Goal: Task Accomplishment & Management: Complete application form

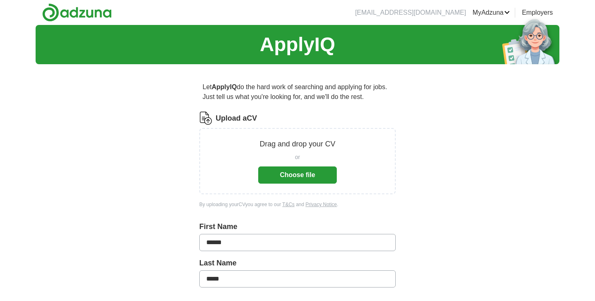
click at [285, 176] on button "Choose file" at bounding box center [297, 175] width 79 height 17
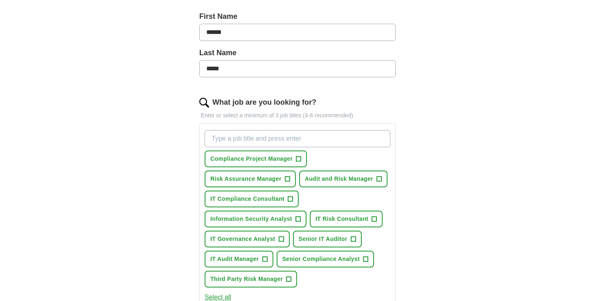
scroll to position [226, 0]
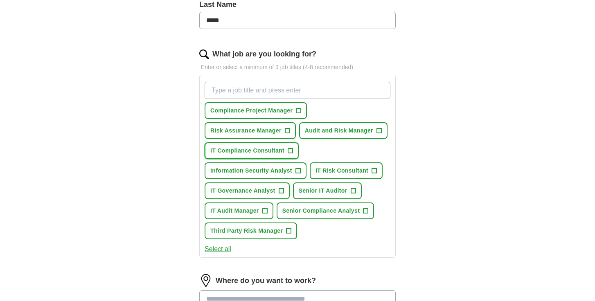
click at [291, 152] on span "+" at bounding box center [290, 151] width 5 height 7
click at [375, 171] on span "+" at bounding box center [374, 171] width 5 height 7
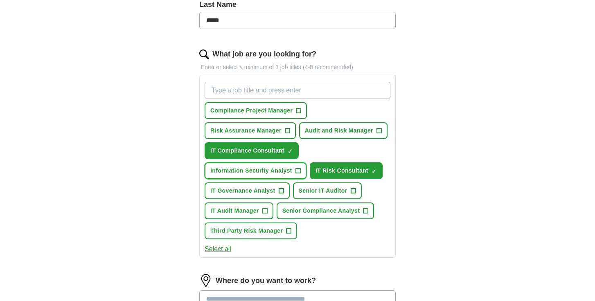
click at [297, 172] on span "+" at bounding box center [298, 171] width 5 height 7
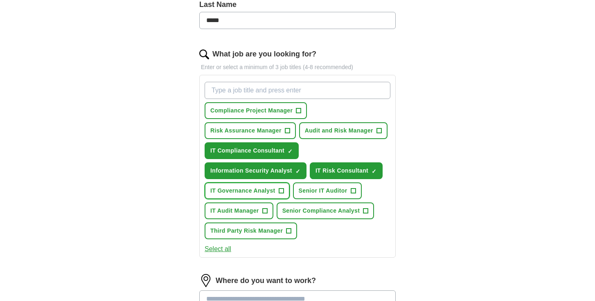
click at [284, 189] on button "IT Governance Analyst +" at bounding box center [247, 191] width 85 height 17
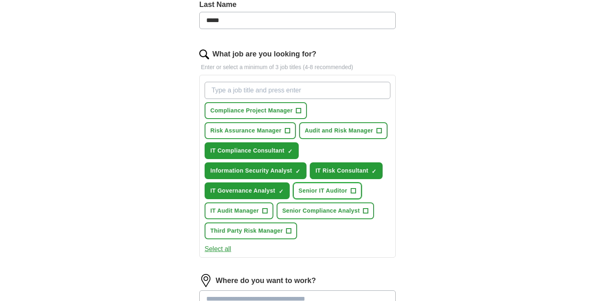
click at [355, 191] on span "+" at bounding box center [353, 191] width 5 height 7
click at [366, 208] on span "+" at bounding box center [366, 211] width 5 height 7
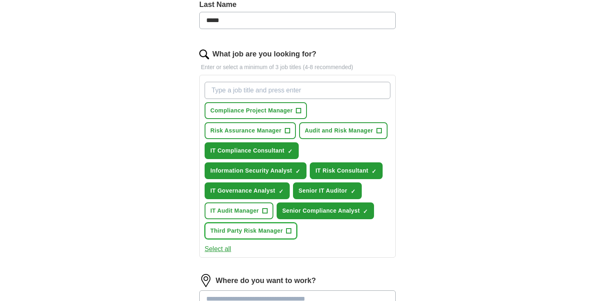
click at [292, 229] on button "Third Party Risk Manager +" at bounding box center [251, 231] width 93 height 17
click at [265, 209] on span "+" at bounding box center [264, 211] width 5 height 7
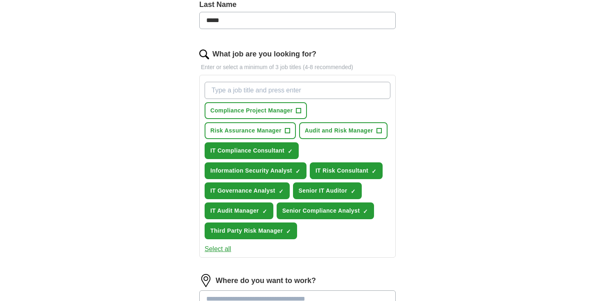
click at [228, 250] on button "Select all" at bounding box center [218, 249] width 27 height 10
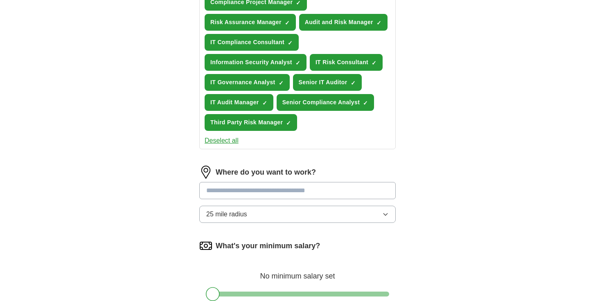
scroll to position [349, 0]
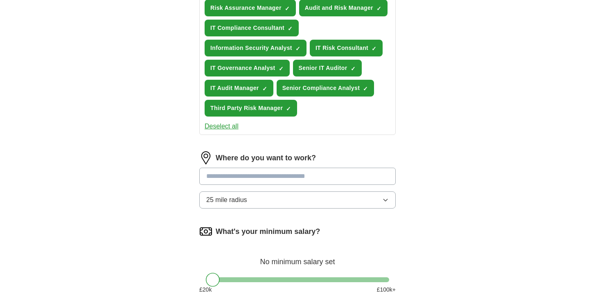
click at [267, 181] on input at bounding box center [297, 176] width 197 height 17
type input "*"
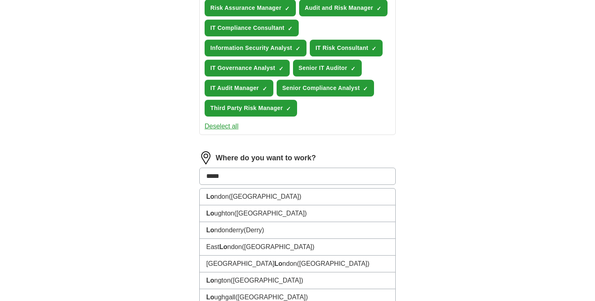
type input "******"
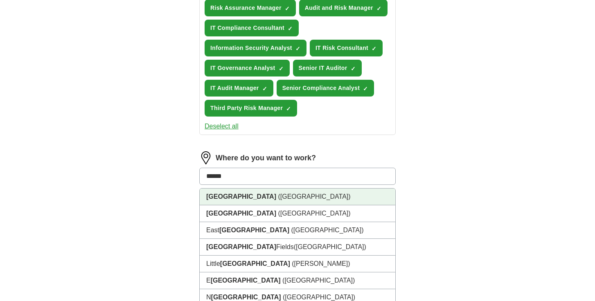
click at [282, 202] on li "[GEOGRAPHIC_DATA] ([GEOGRAPHIC_DATA])" at bounding box center [298, 197] width 196 height 17
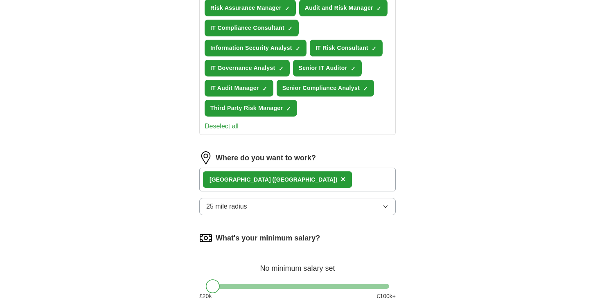
click at [254, 210] on button "25 mile radius" at bounding box center [297, 206] width 197 height 17
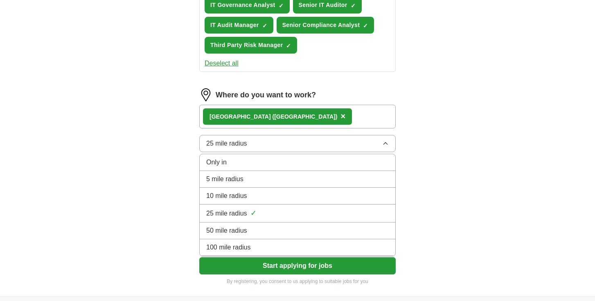
scroll to position [413, 0]
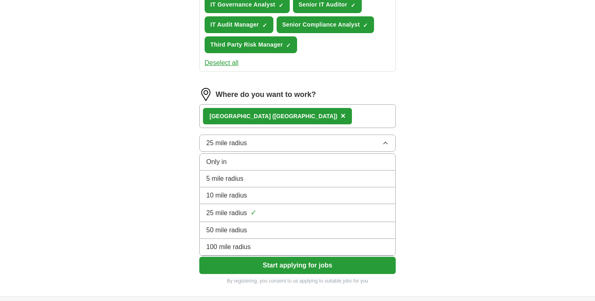
click at [264, 251] on div "100 mile radius" at bounding box center [297, 247] width 183 height 10
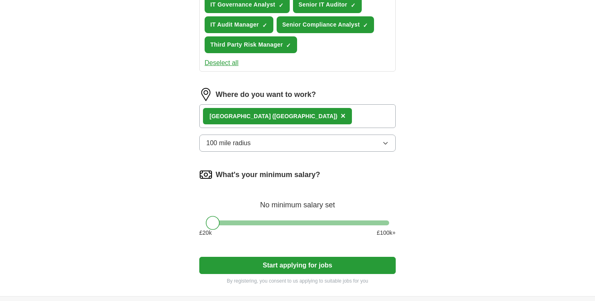
click at [269, 264] on button "Start applying for jobs" at bounding box center [297, 265] width 197 height 17
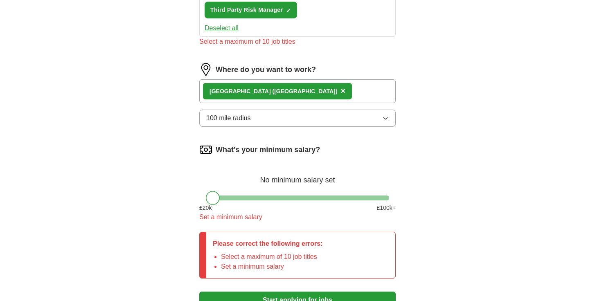
scroll to position [463, 0]
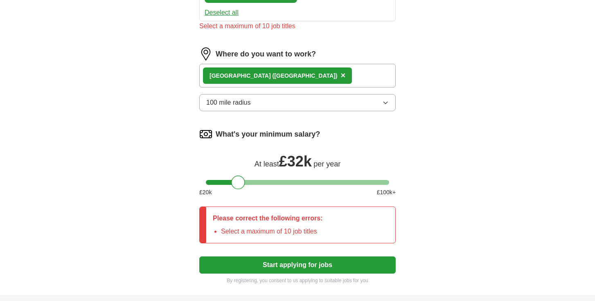
drag, startPoint x: 211, startPoint y: 182, endPoint x: 236, endPoint y: 181, distance: 24.6
click at [236, 181] on div at bounding box center [238, 183] width 14 height 14
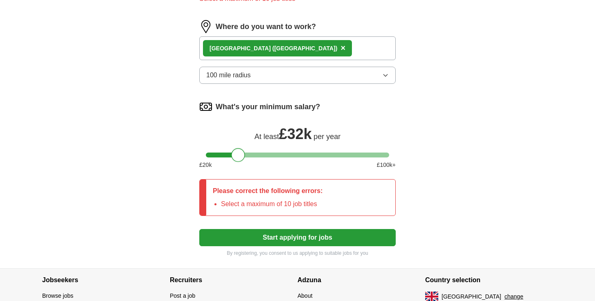
scroll to position [491, 0]
click at [276, 239] on button "Start applying for jobs" at bounding box center [297, 237] width 197 height 17
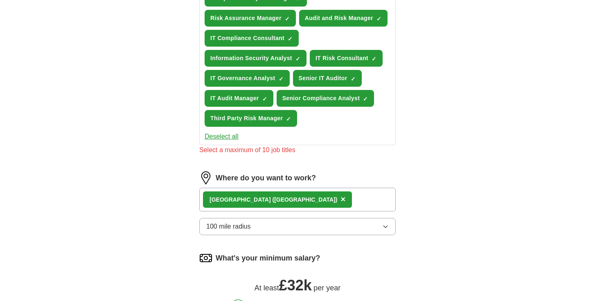
scroll to position [270, 0]
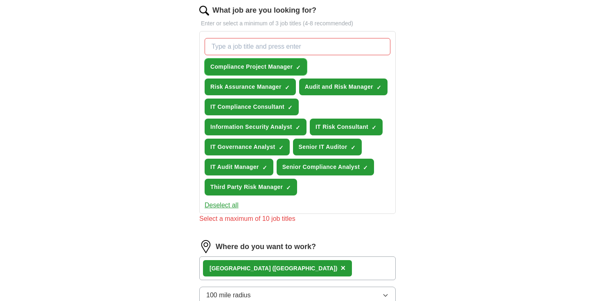
click at [0, 0] on span "×" at bounding box center [0, 0] width 0 height 0
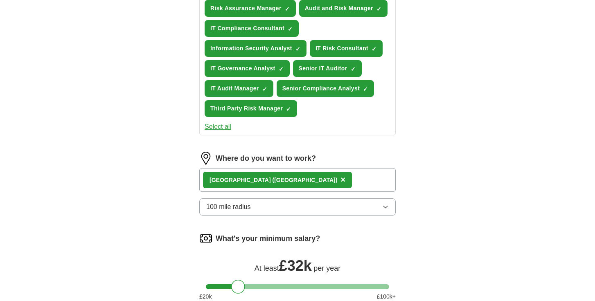
scroll to position [538, 0]
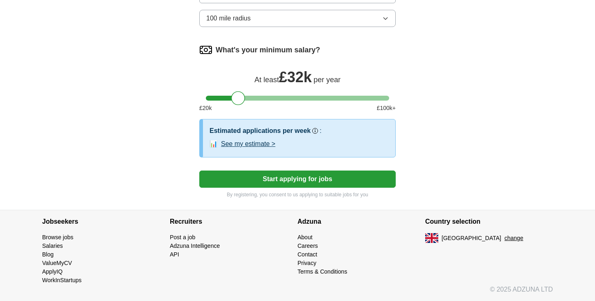
click at [264, 180] on button "Start applying for jobs" at bounding box center [297, 179] width 197 height 17
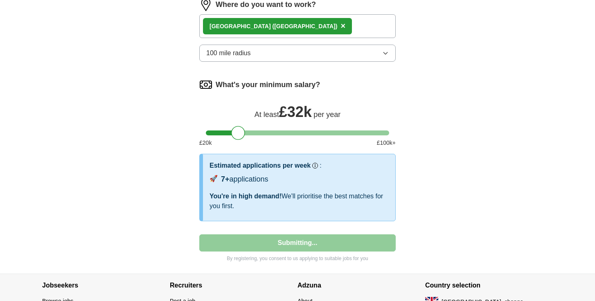
select select "**"
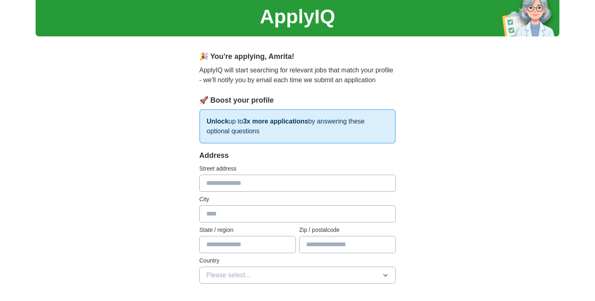
scroll to position [30, 0]
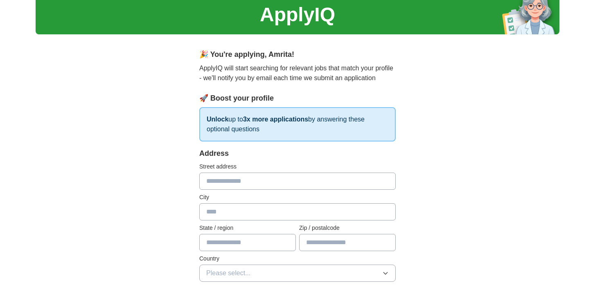
click at [241, 187] on input "text" at bounding box center [297, 181] width 197 height 17
type input "**********"
type input "******"
type input "*******"
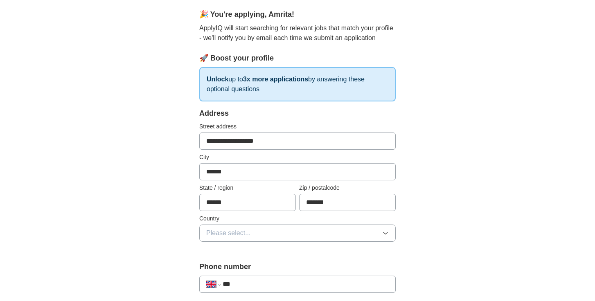
scroll to position [78, 0]
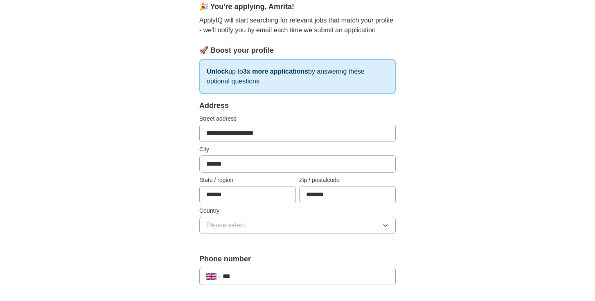
click at [233, 225] on span "Please select..." at bounding box center [228, 226] width 45 height 10
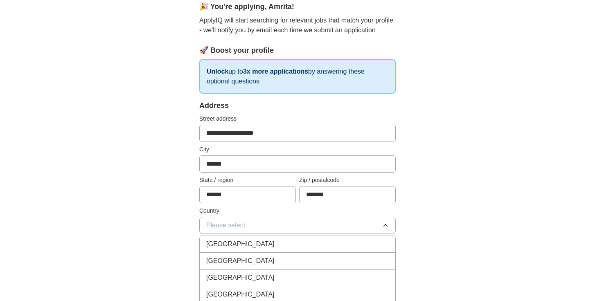
click at [236, 251] on li "[GEOGRAPHIC_DATA]" at bounding box center [298, 244] width 196 height 17
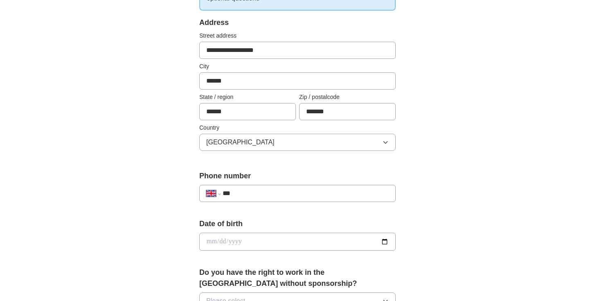
scroll to position [250, 0]
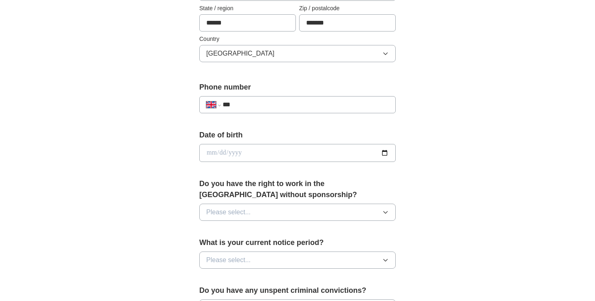
click at [255, 107] on input "***" at bounding box center [306, 105] width 166 height 10
type input "**********"
click at [239, 152] on input "date" at bounding box center [297, 153] width 197 height 18
click at [207, 155] on input "date" at bounding box center [297, 153] width 197 height 18
type input "**********"
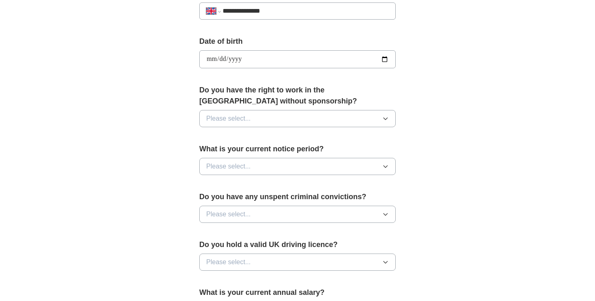
scroll to position [348, 0]
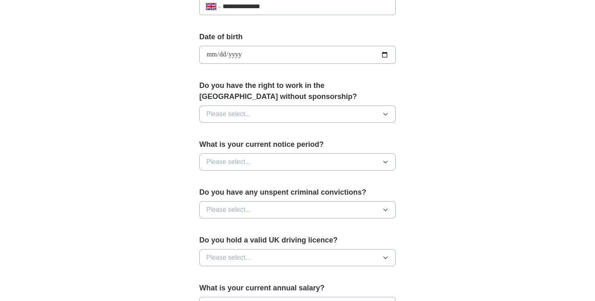
click at [230, 117] on span "Please select..." at bounding box center [228, 114] width 45 height 10
click at [227, 136] on div "Yes" at bounding box center [297, 133] width 183 height 10
click at [228, 156] on button "Please select..." at bounding box center [297, 162] width 197 height 17
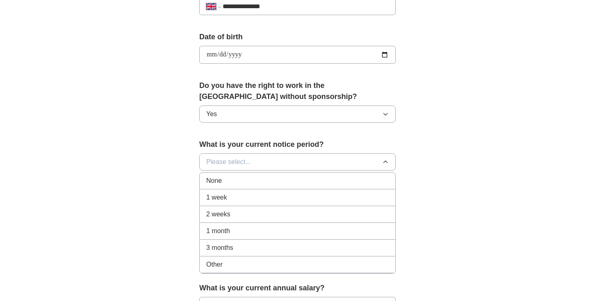
click at [230, 180] on div "None" at bounding box center [297, 181] width 183 height 10
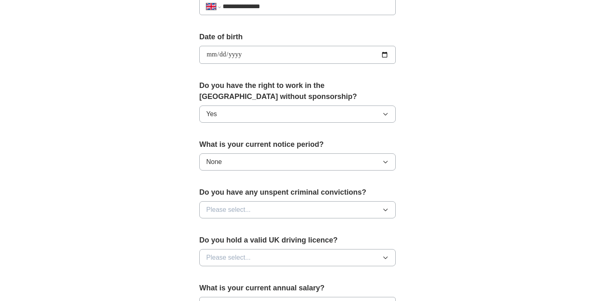
click at [235, 208] on span "Please select..." at bounding box center [228, 210] width 45 height 10
click at [237, 243] on div "No" at bounding box center [297, 246] width 183 height 10
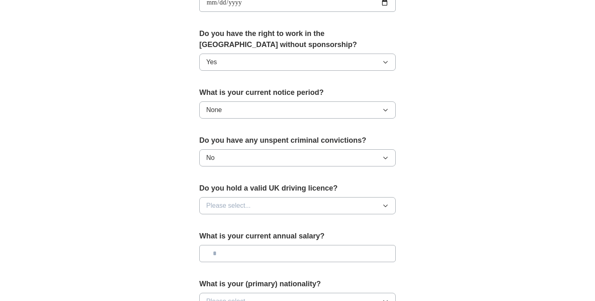
scroll to position [407, 0]
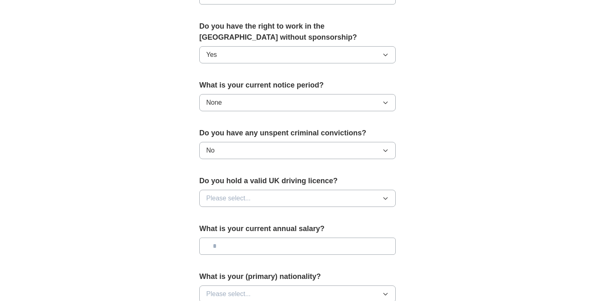
click at [244, 197] on span "Please select..." at bounding box center [228, 199] width 45 height 10
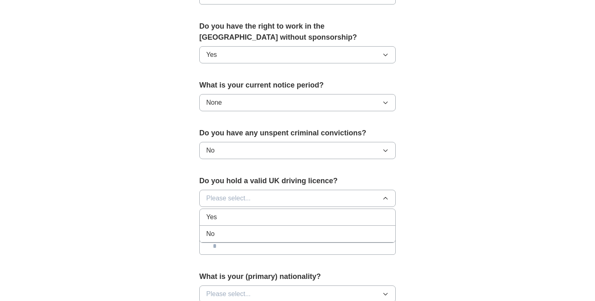
click at [243, 219] on div "Yes" at bounding box center [297, 217] width 183 height 10
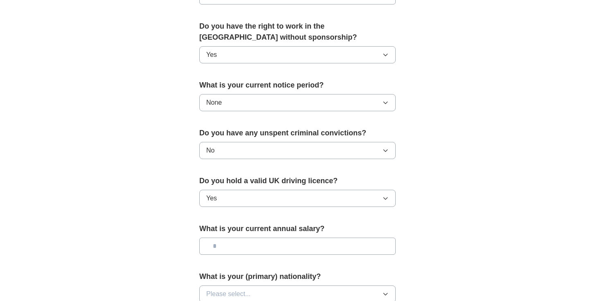
click at [242, 244] on input "text" at bounding box center [297, 246] width 197 height 17
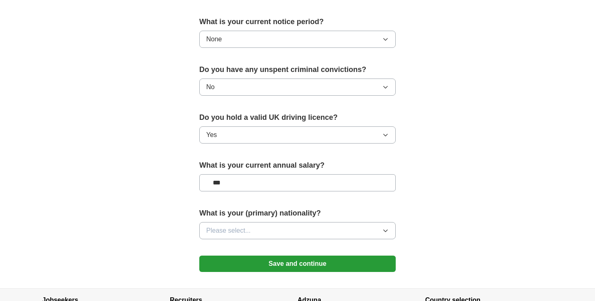
scroll to position [472, 0]
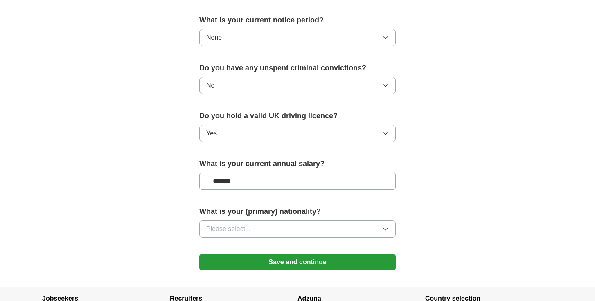
type input "*******"
click at [253, 228] on button "Please select..." at bounding box center [297, 229] width 197 height 17
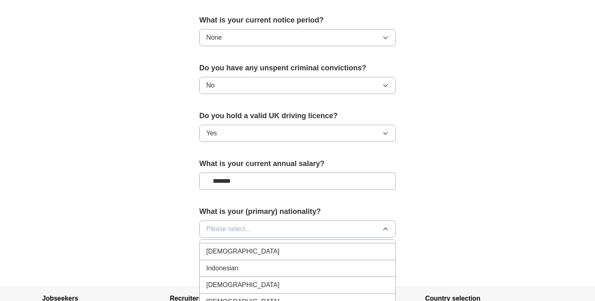
scroll to position [1337, 0]
click at [249, 258] on div "[DEMOGRAPHIC_DATA]" at bounding box center [297, 254] width 183 height 10
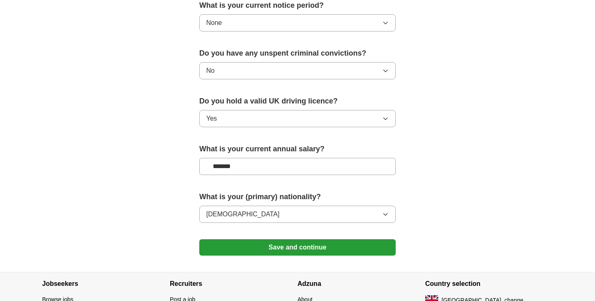
scroll to position [490, 0]
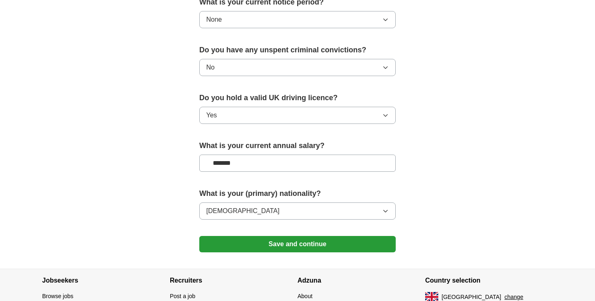
click at [249, 247] on button "Save and continue" at bounding box center [297, 244] width 197 height 16
